Goal: Obtain resource: Obtain resource

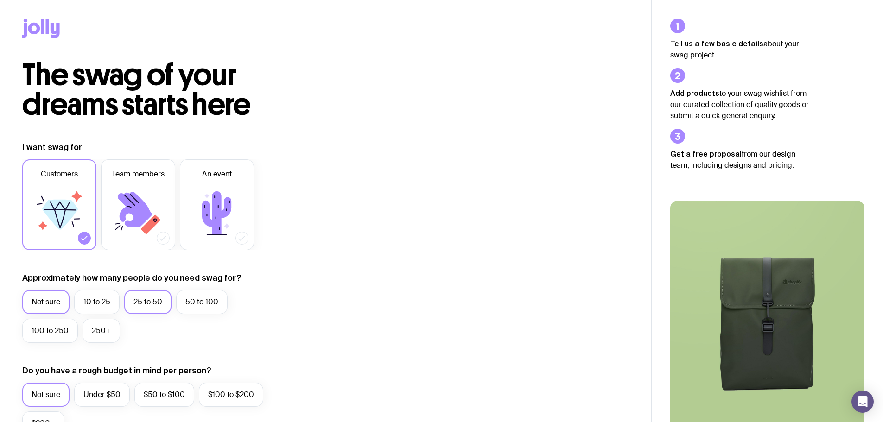
click at [159, 300] on label "25 to 50" at bounding box center [147, 302] width 47 height 24
click at [0, 0] on input "25 to 50" at bounding box center [0, 0] width 0 height 0
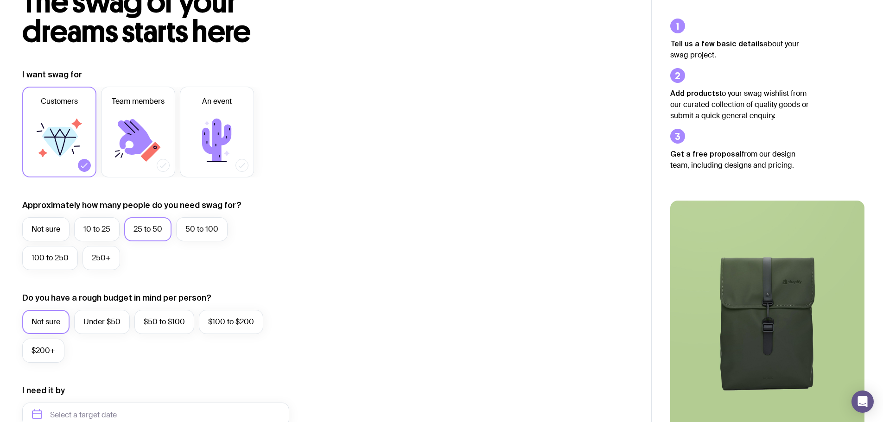
scroll to position [93, 0]
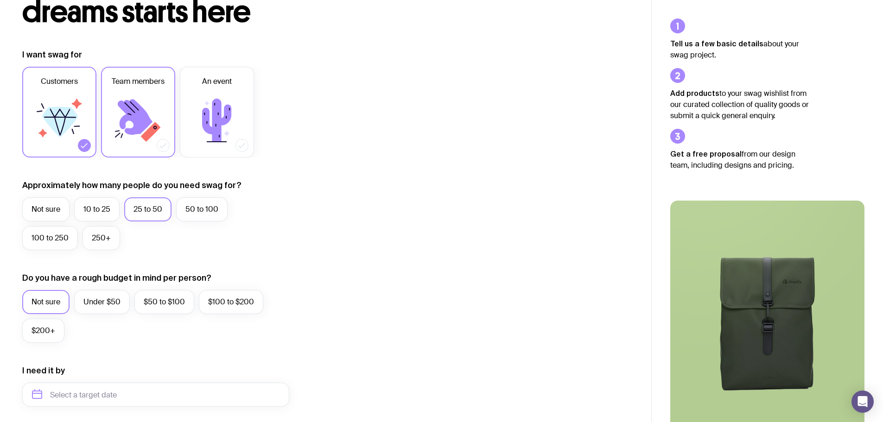
click at [149, 131] on icon at bounding box center [151, 132] width 20 height 20
click at [0, 0] on input "Team members" at bounding box center [0, 0] width 0 height 0
click at [106, 308] on label "Under $50" at bounding box center [102, 302] width 56 height 24
click at [0, 0] on input "Under $50" at bounding box center [0, 0] width 0 height 0
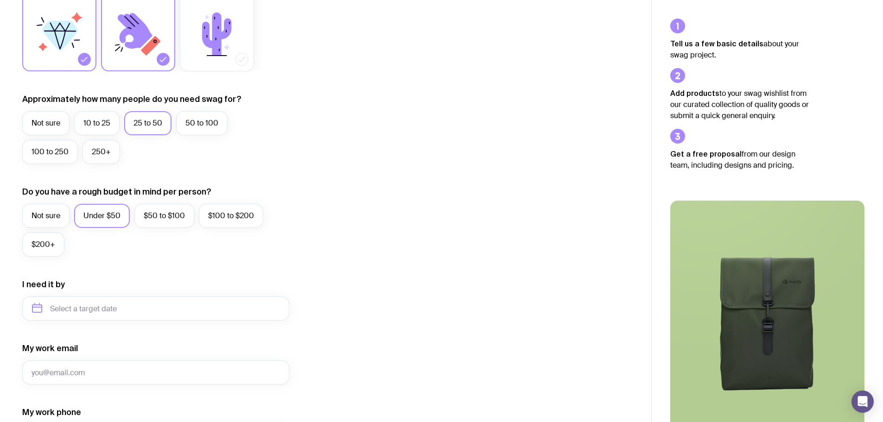
scroll to position [366, 0]
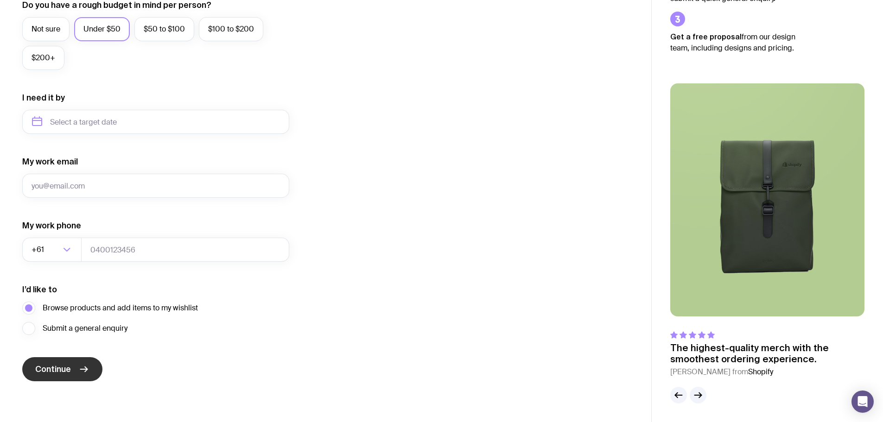
click at [50, 368] on span "Continue" at bounding box center [53, 369] width 36 height 11
click at [223, 190] on input "My work email" at bounding box center [155, 186] width 267 height 24
type input "[EMAIL_ADDRESS][DOMAIN_NAME]"
click at [68, 367] on span "Continue" at bounding box center [53, 369] width 36 height 11
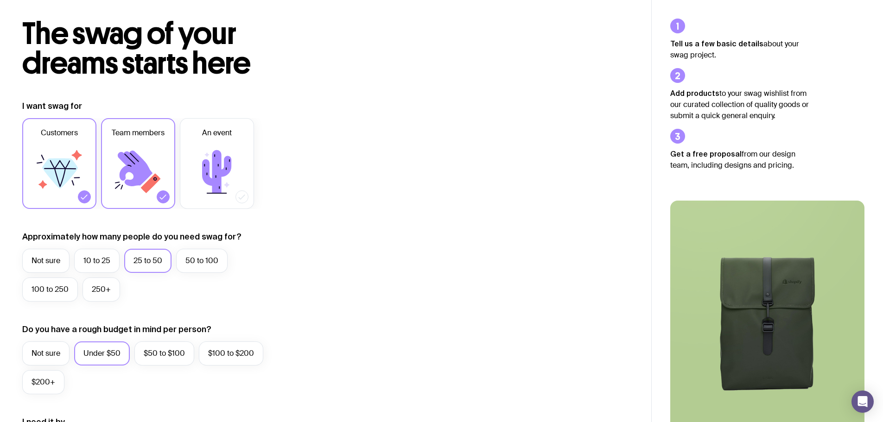
scroll to position [0, 0]
